Goal: Obtain resource: Download file/media

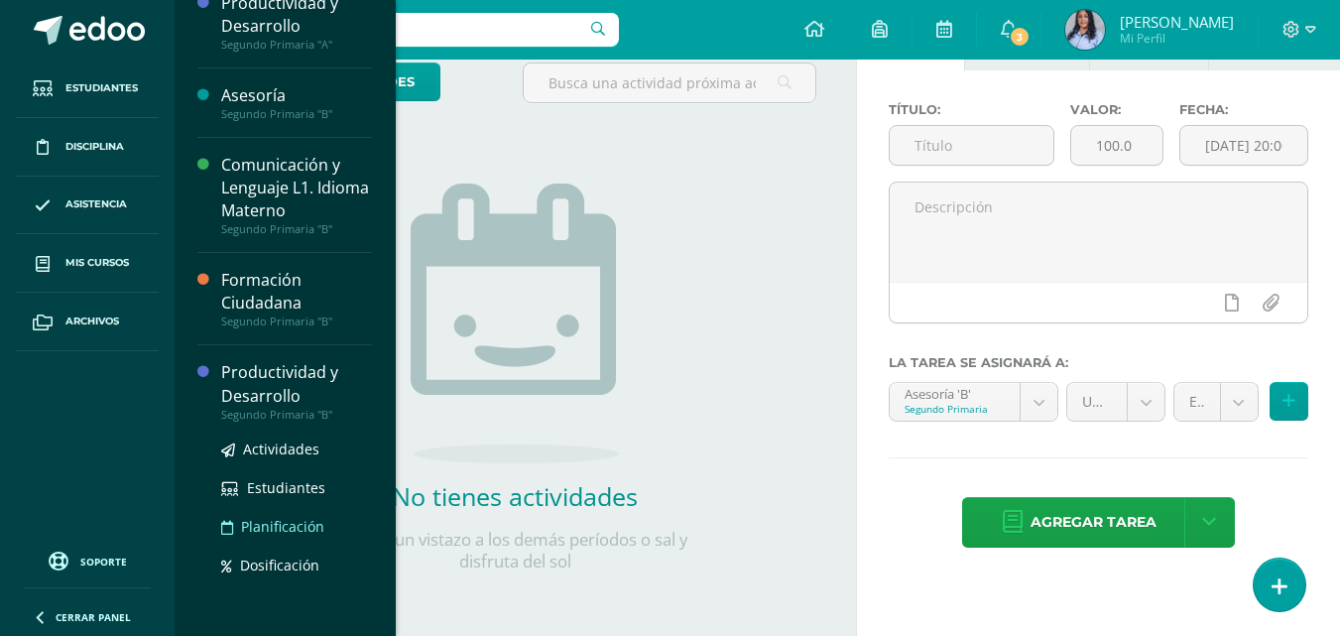
scroll to position [234, 0]
click at [243, 390] on div "Productividad y Desarrollo" at bounding box center [296, 382] width 151 height 46
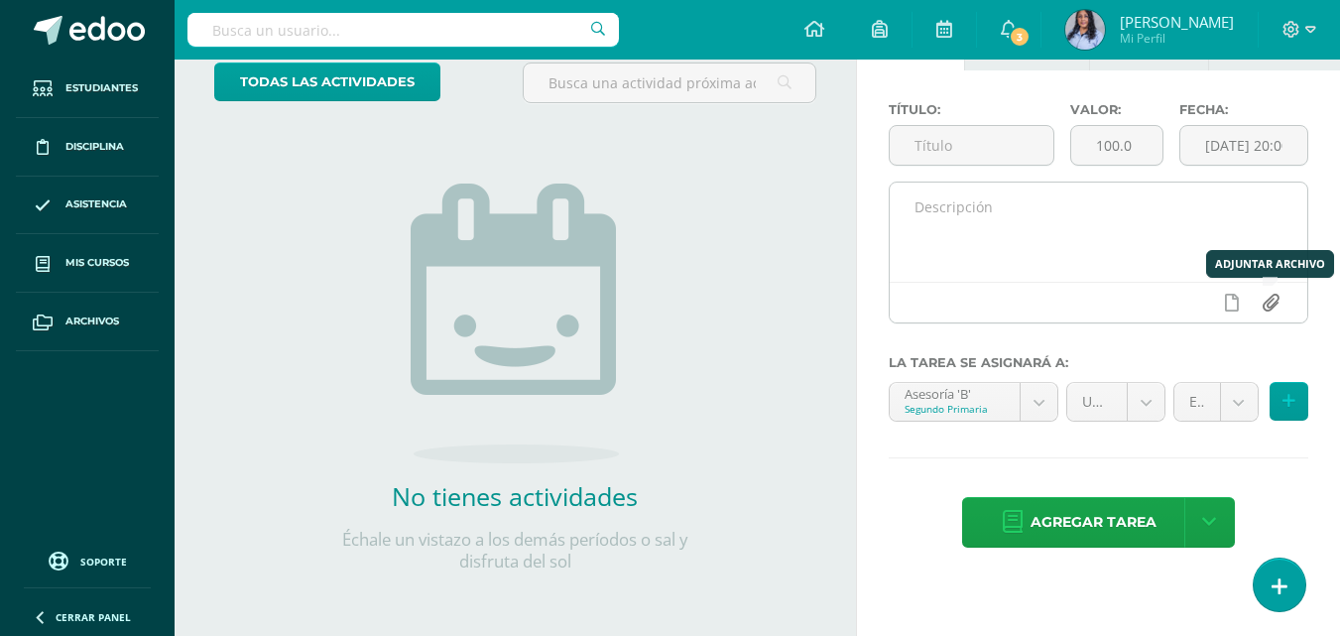
scroll to position [35, 0]
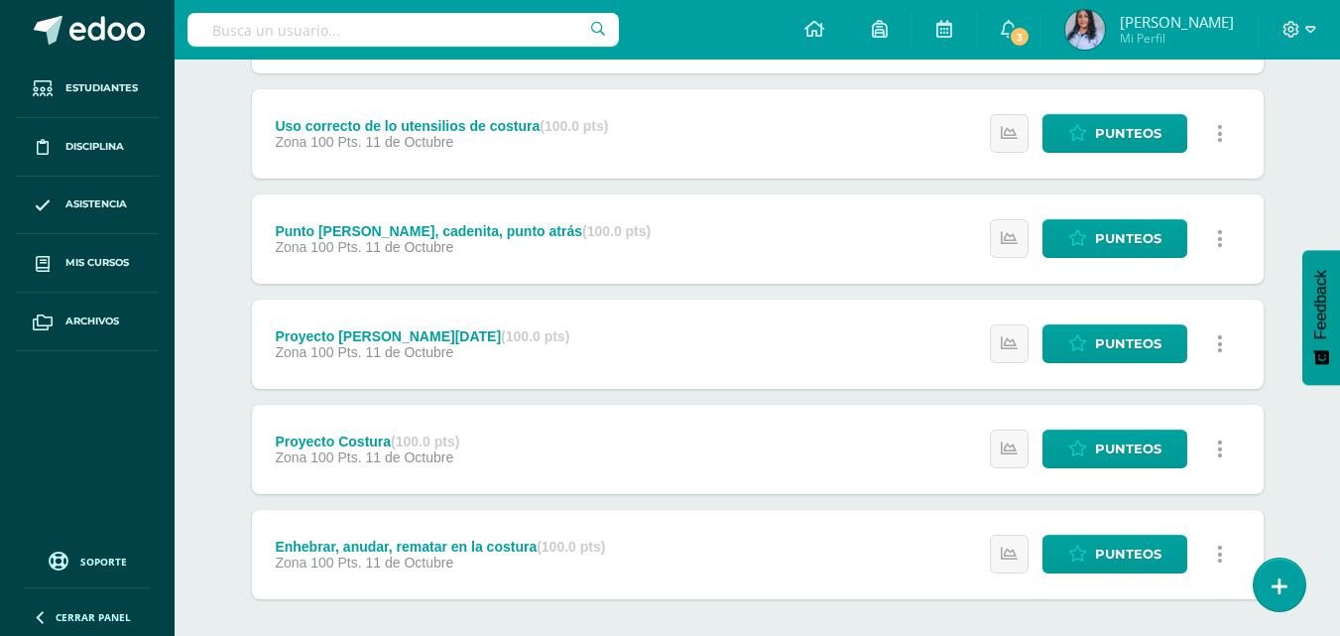
scroll to position [397, 0]
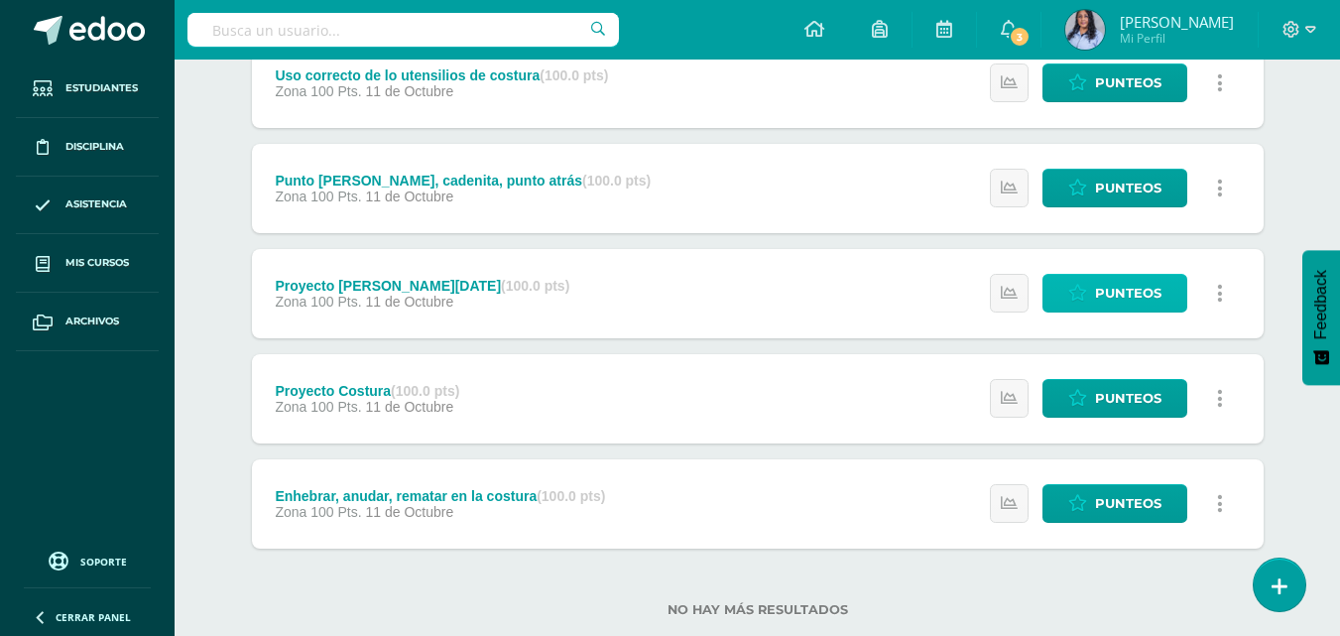
click at [1114, 288] on span "Punteos" at bounding box center [1128, 293] width 66 height 37
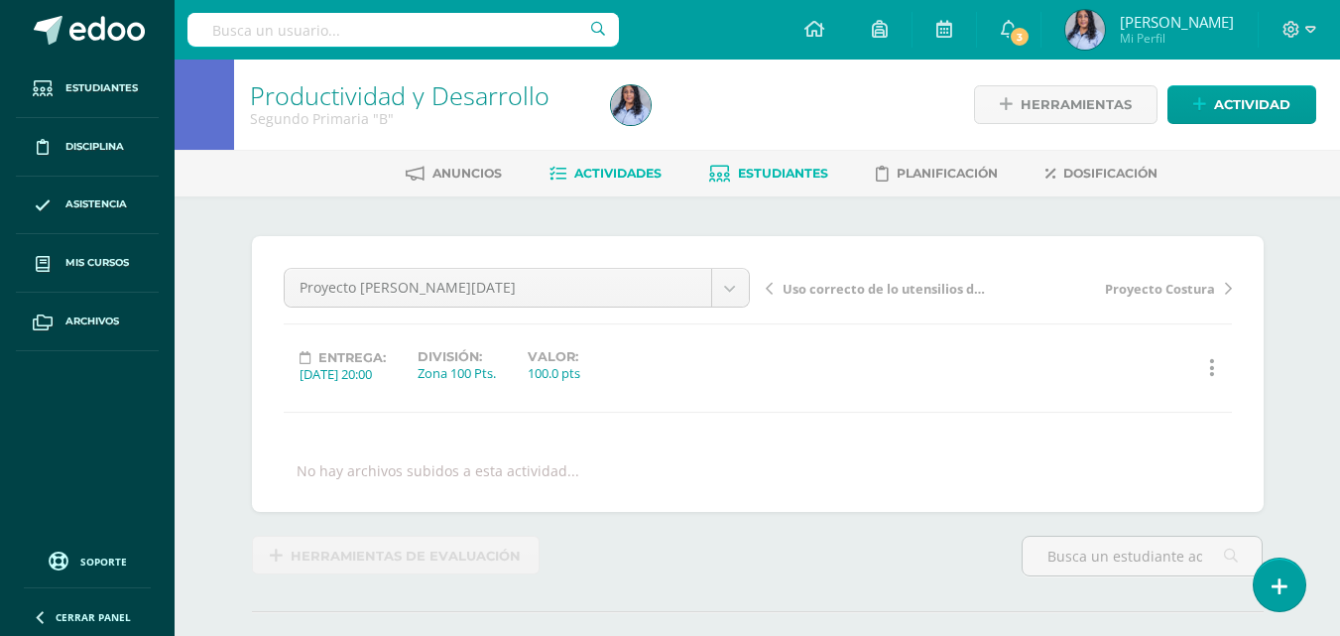
click at [767, 172] on span "Estudiantes" at bounding box center [783, 173] width 90 height 15
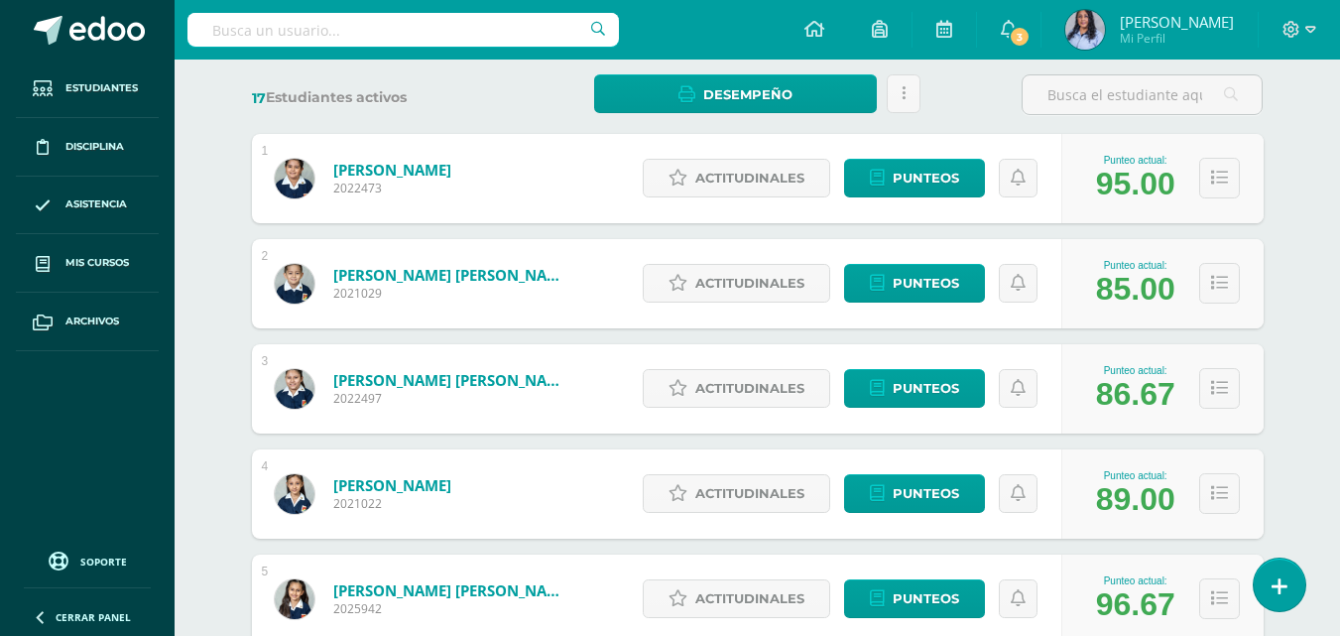
scroll to position [397, 0]
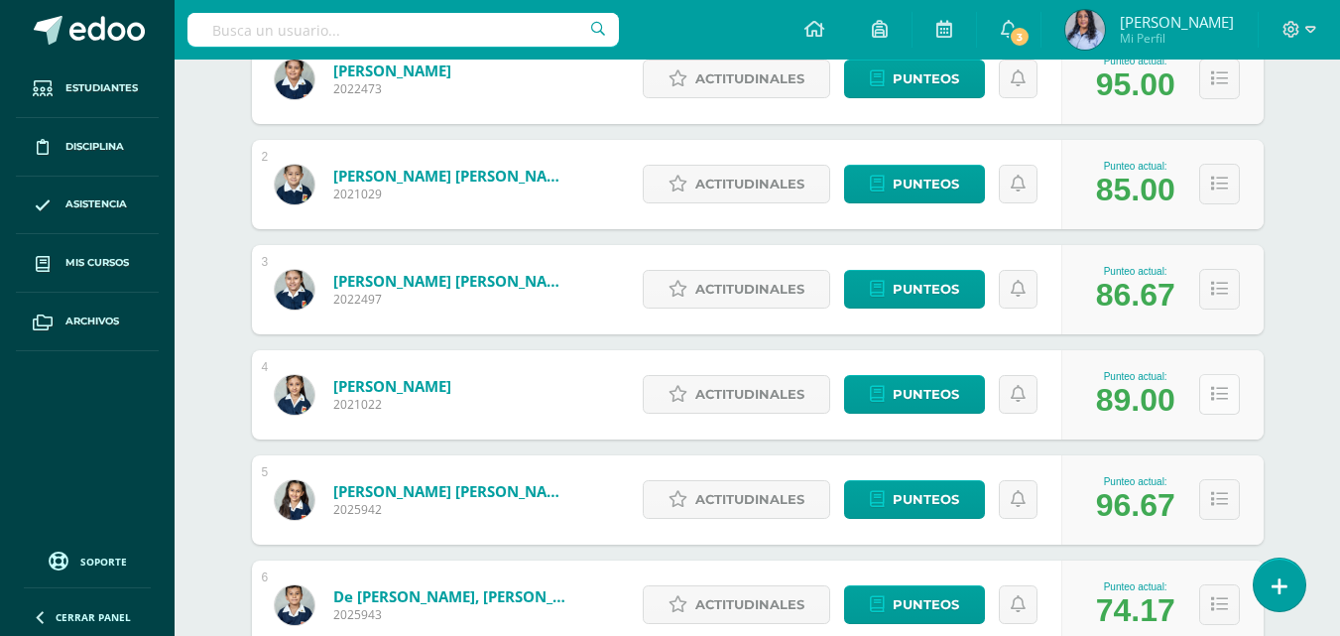
click at [1215, 402] on icon at bounding box center [1219, 394] width 17 height 17
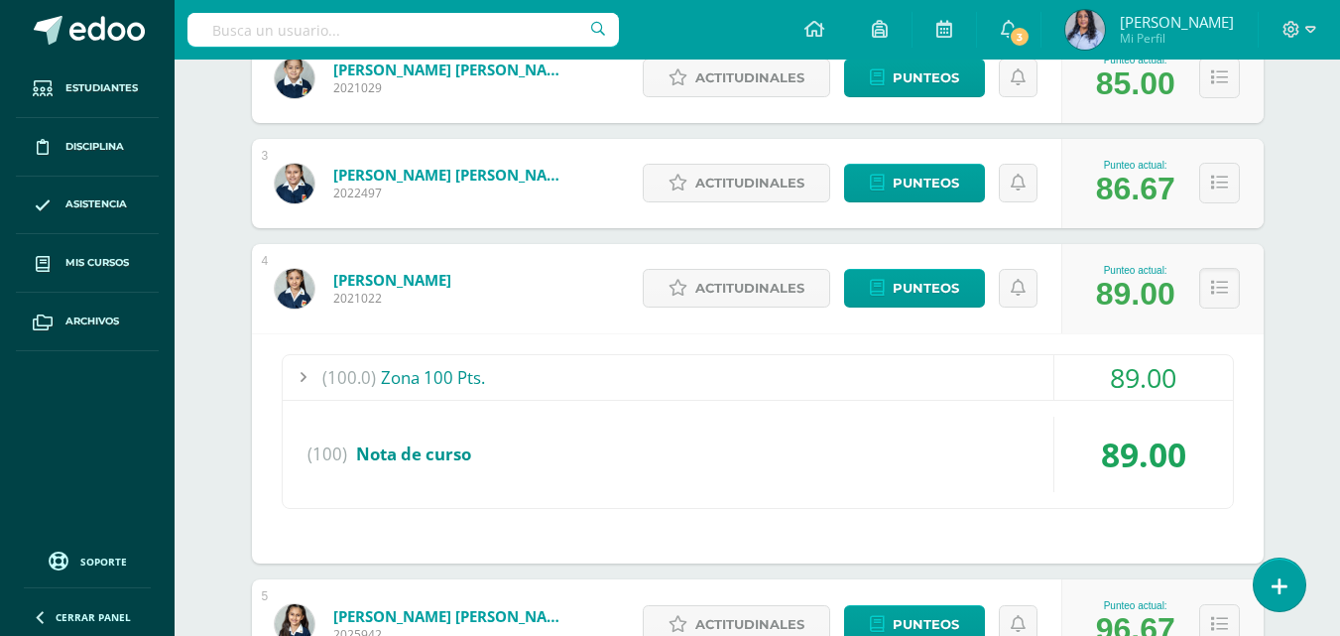
scroll to position [595, 0]
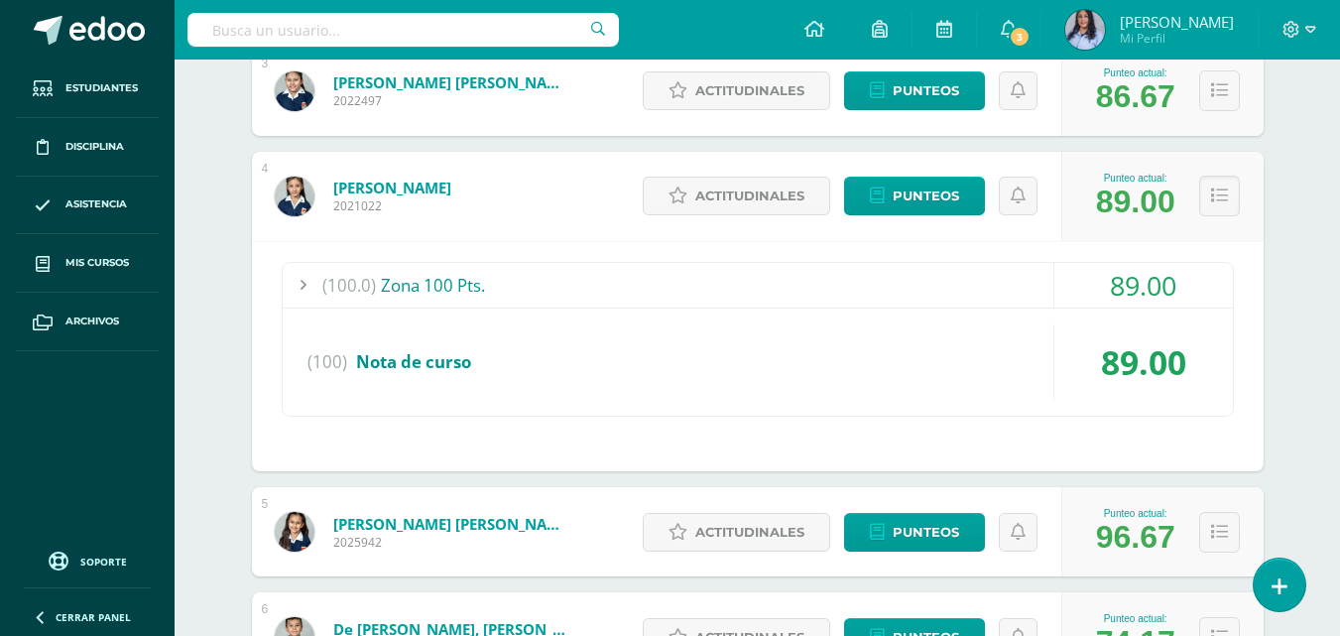
click at [411, 279] on div "(100.0) Zona 100 Pts." at bounding box center [758, 285] width 950 height 45
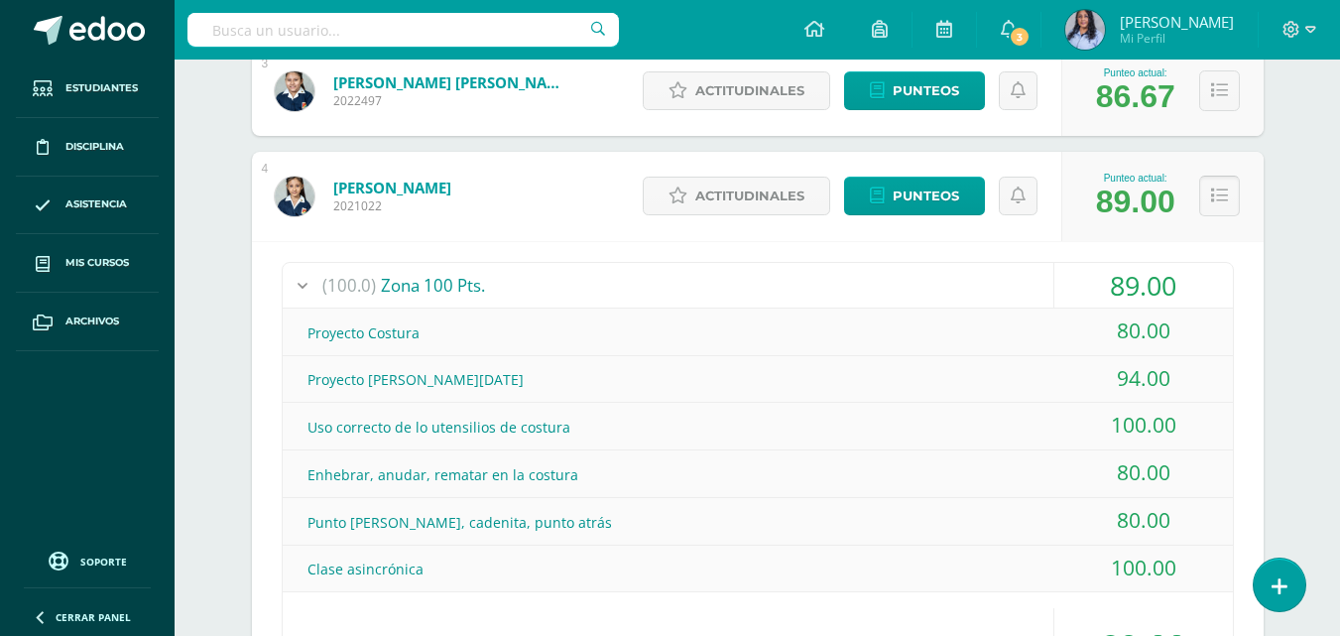
click at [1226, 197] on icon at bounding box center [1219, 195] width 17 height 17
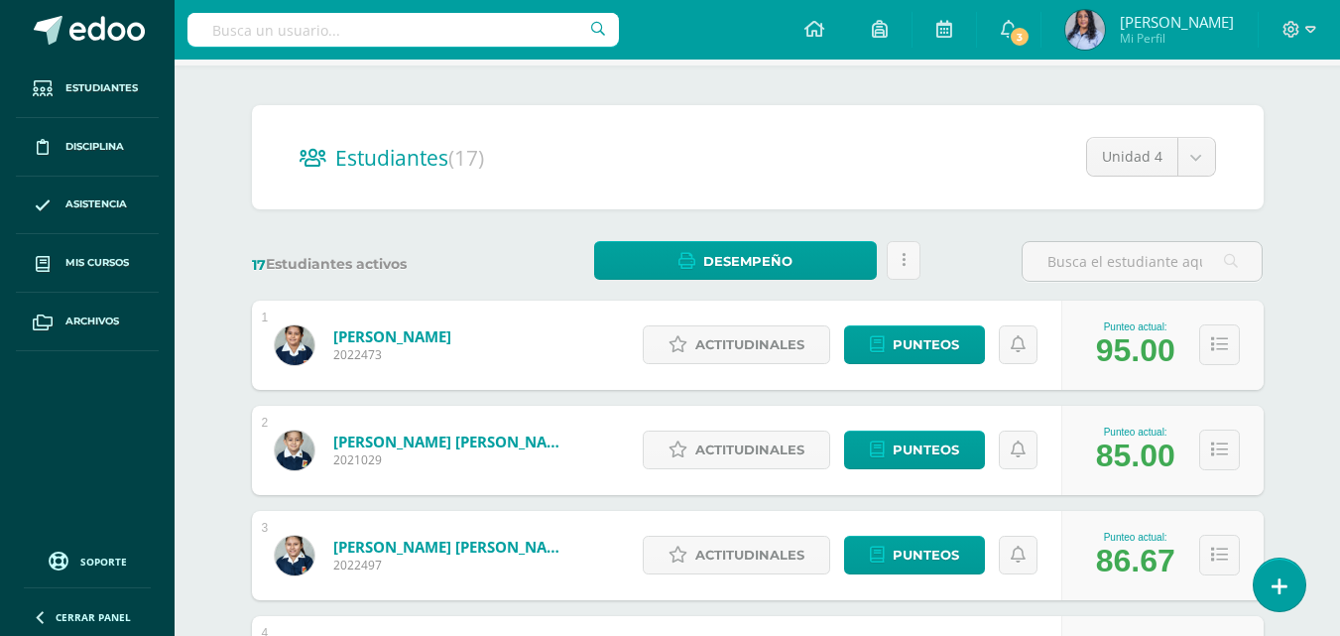
scroll to position [0, 0]
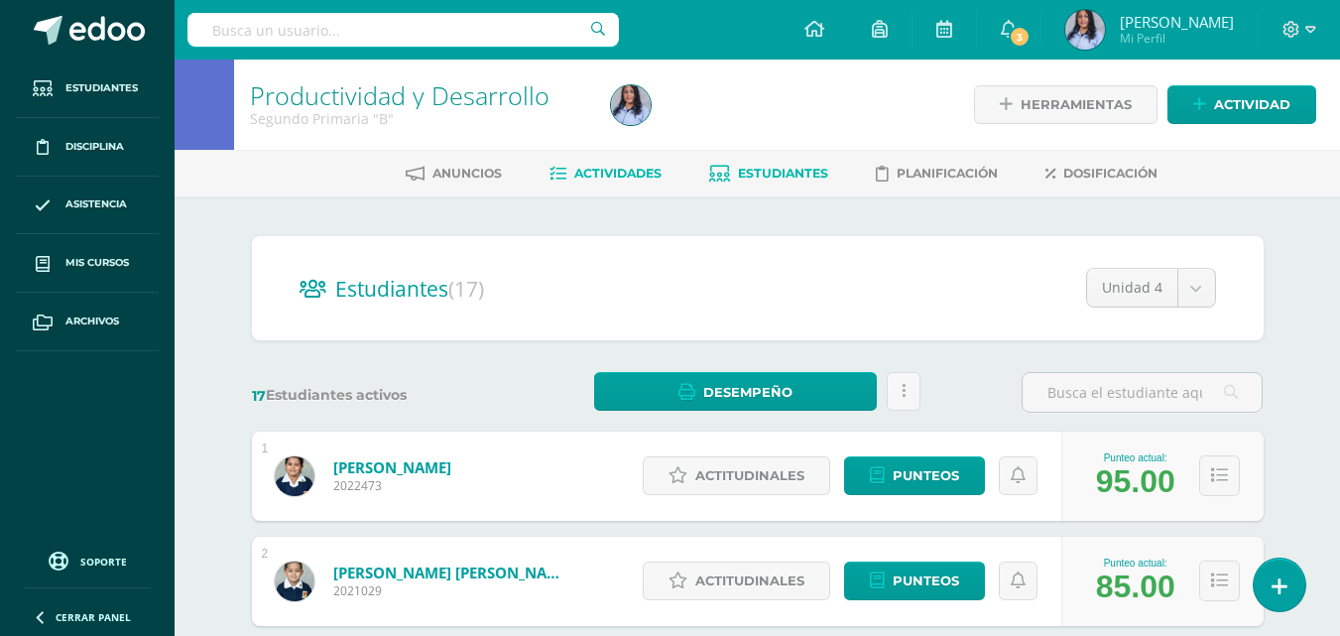
click at [616, 174] on span "Actividades" at bounding box center [617, 173] width 87 height 15
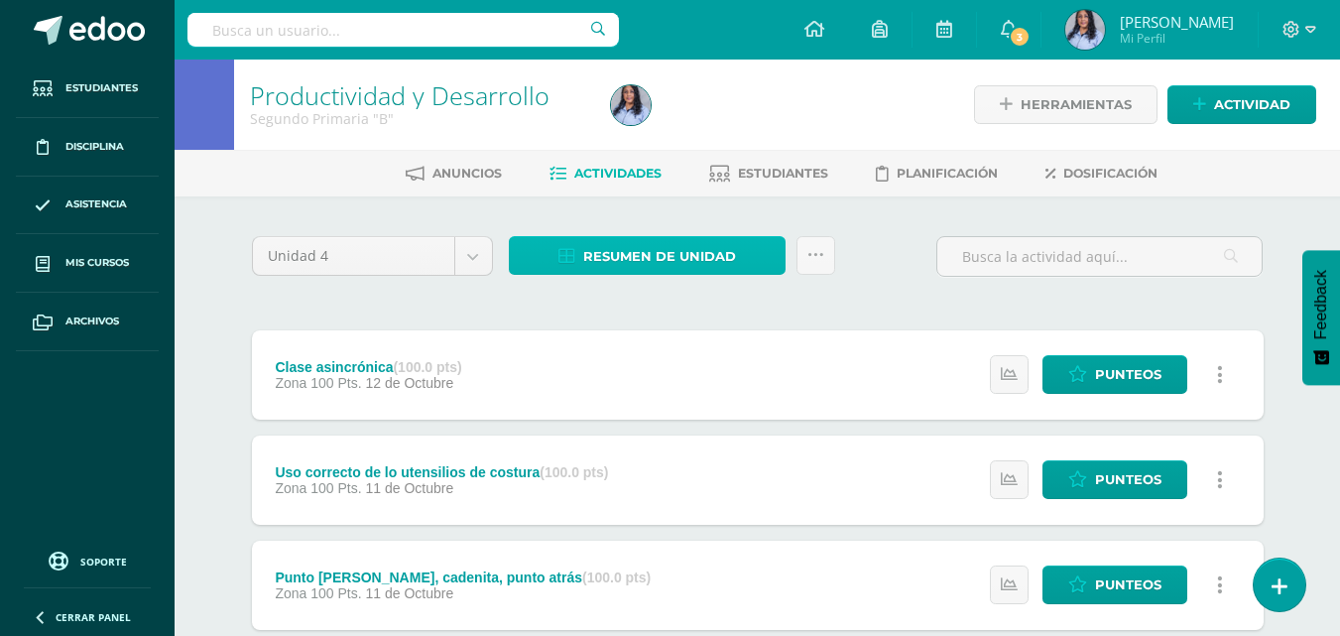
click at [642, 259] on span "Resumen de unidad" at bounding box center [659, 256] width 153 height 37
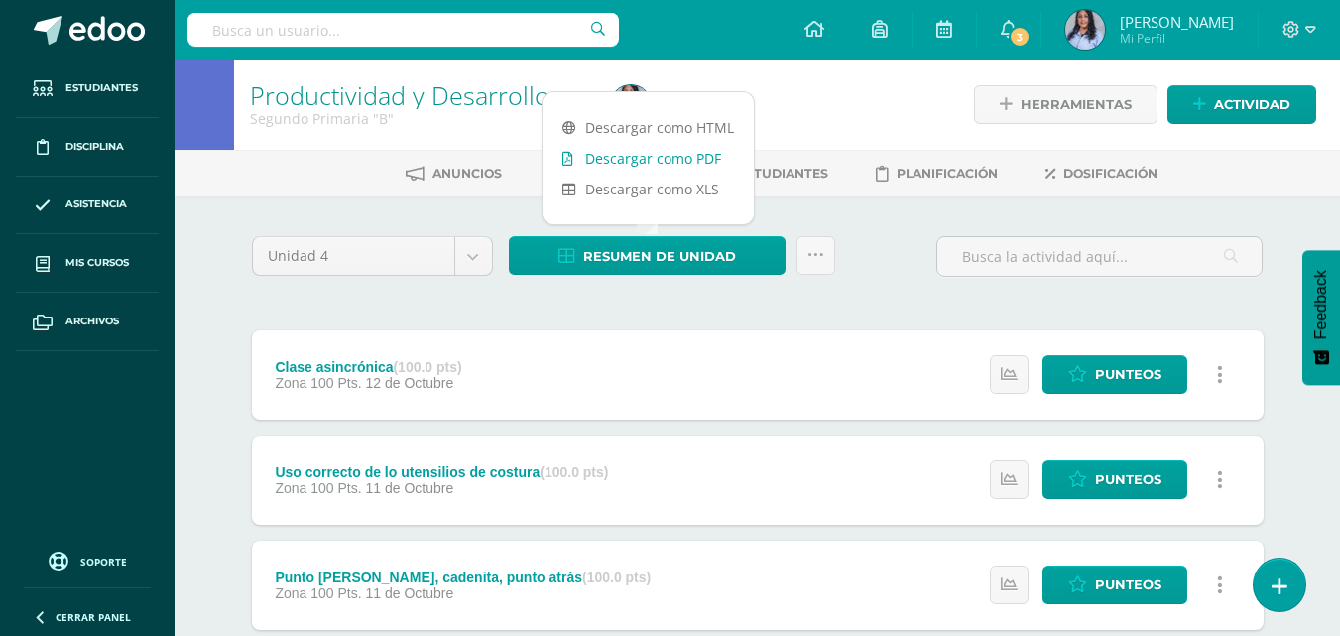
click at [674, 160] on link "Descargar como PDF" at bounding box center [648, 158] width 211 height 31
